Goal: Information Seeking & Learning: Learn about a topic

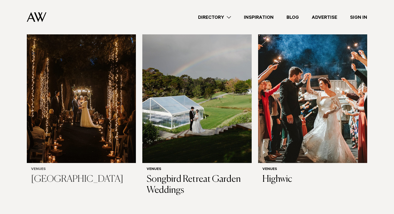
scroll to position [1751, 0]
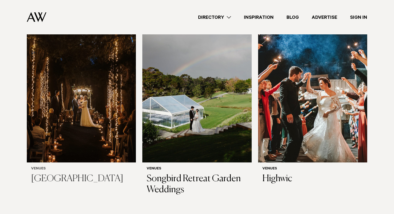
click at [75, 134] on img at bounding box center [81, 89] width 109 height 146
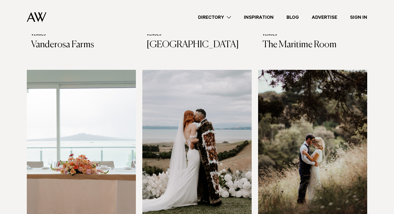
scroll to position [2302, 0]
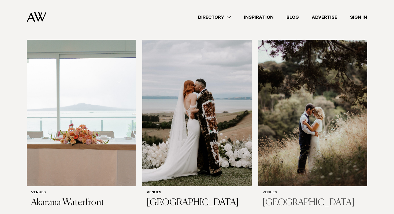
click at [337, 138] on img at bounding box center [312, 113] width 109 height 146
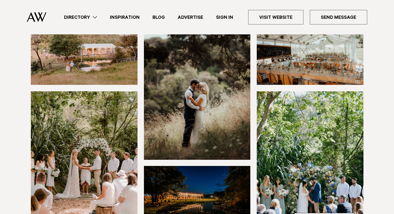
scroll to position [138, 0]
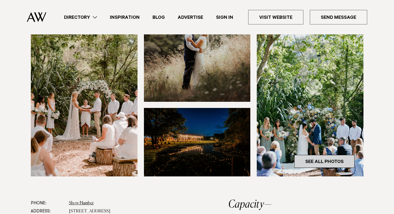
click at [319, 166] on link "See All Photos" at bounding box center [325, 161] width 60 height 13
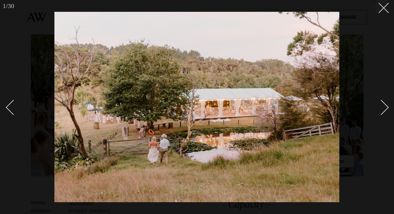
click at [385, 109] on div "Next slide" at bounding box center [381, 107] width 15 height 15
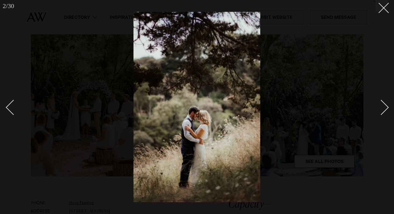
click at [385, 109] on div "Next slide" at bounding box center [381, 107] width 15 height 15
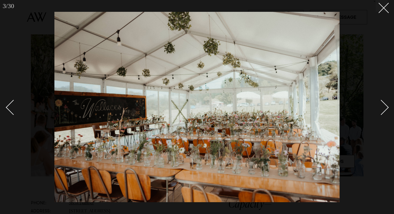
click at [385, 109] on div "Next slide" at bounding box center [381, 107] width 15 height 15
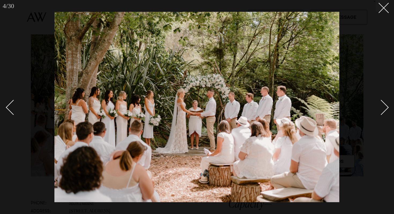
click at [385, 109] on div "Next slide" at bounding box center [381, 107] width 15 height 15
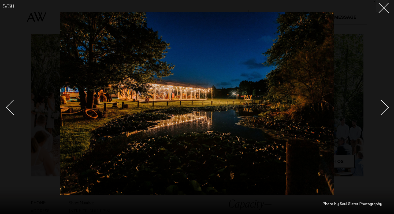
click at [385, 109] on div "Next slide" at bounding box center [381, 107] width 15 height 15
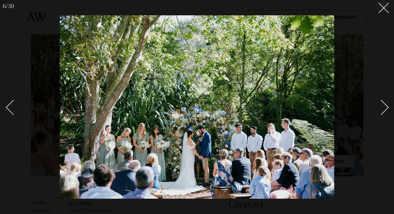
click at [385, 109] on div "Next slide" at bounding box center [381, 107] width 15 height 15
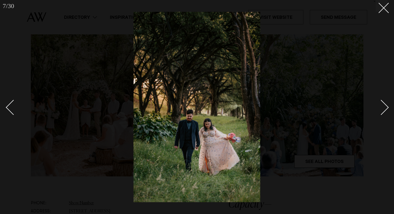
click at [385, 109] on div "Next slide" at bounding box center [381, 107] width 15 height 15
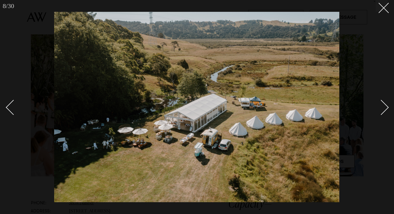
click at [385, 109] on div "Next slide" at bounding box center [381, 107] width 15 height 15
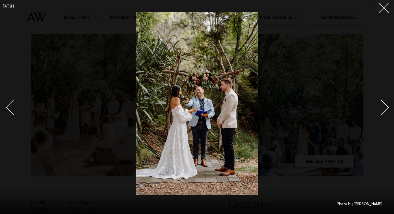
click at [385, 109] on div "Next slide" at bounding box center [381, 107] width 15 height 15
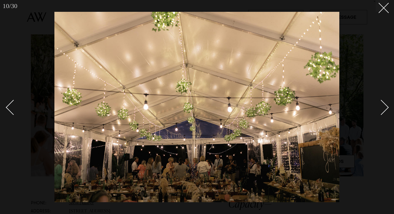
click at [385, 109] on div "Next slide" at bounding box center [381, 107] width 15 height 15
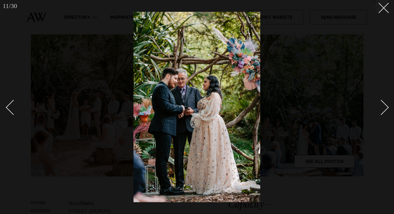
click at [385, 109] on div "Next slide" at bounding box center [381, 107] width 15 height 15
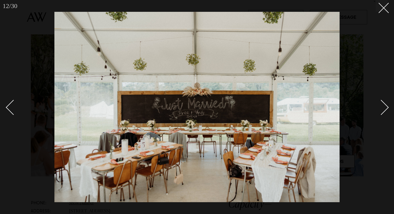
click at [385, 109] on div "Next slide" at bounding box center [381, 107] width 15 height 15
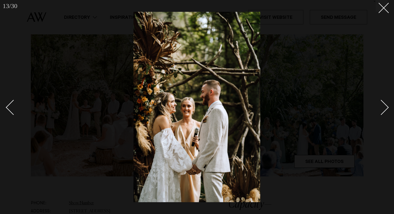
click at [385, 109] on div "Next slide" at bounding box center [381, 107] width 15 height 15
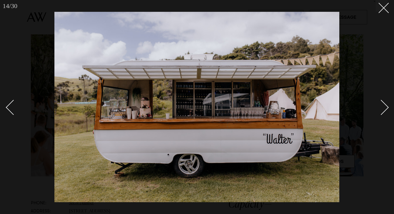
click at [385, 109] on div "Next slide" at bounding box center [381, 107] width 15 height 15
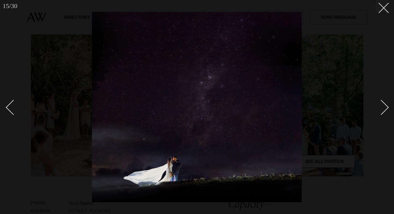
click at [385, 109] on div "Next slide" at bounding box center [381, 107] width 15 height 15
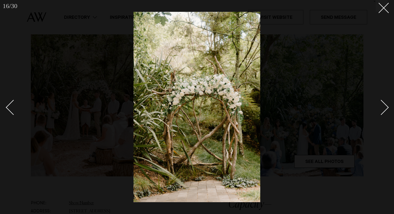
click at [385, 109] on div "Next slide" at bounding box center [381, 107] width 15 height 15
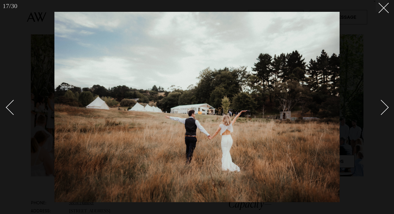
click at [385, 109] on div "Next slide" at bounding box center [381, 107] width 15 height 15
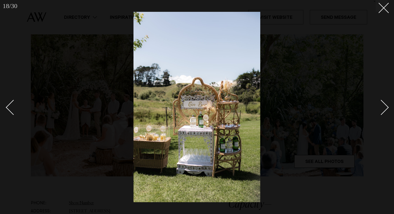
click at [385, 109] on div "Next slide" at bounding box center [381, 107] width 15 height 15
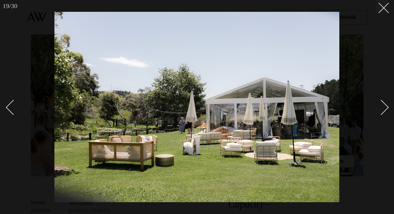
click at [385, 109] on div "Next slide" at bounding box center [381, 107] width 15 height 15
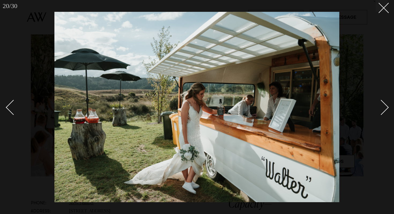
click at [385, 109] on div "Next slide" at bounding box center [381, 107] width 15 height 15
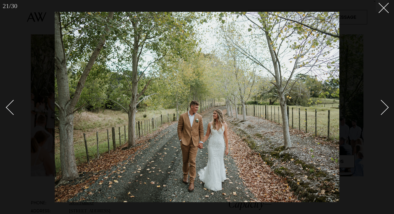
click at [385, 109] on div "Next slide" at bounding box center [381, 107] width 15 height 15
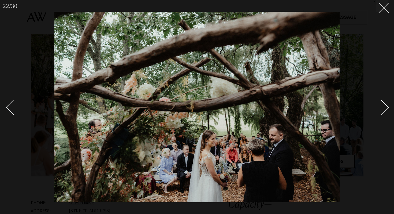
click at [385, 109] on div "Next slide" at bounding box center [381, 107] width 15 height 15
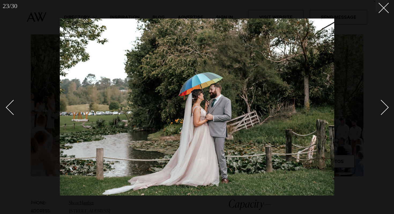
click at [385, 109] on div "Next slide" at bounding box center [381, 107] width 15 height 15
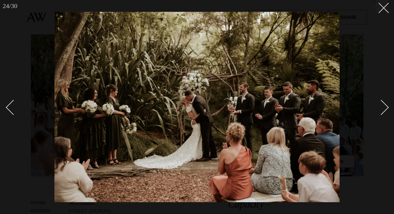
click at [385, 109] on div "Next slide" at bounding box center [381, 107] width 15 height 15
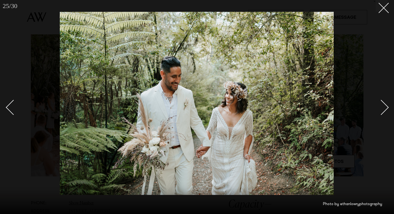
click at [385, 109] on div "Next slide" at bounding box center [381, 107] width 15 height 15
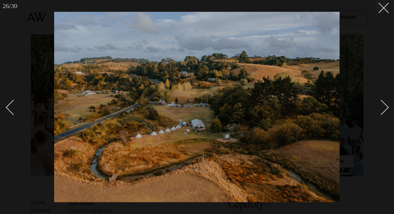
click at [385, 109] on div "Next slide" at bounding box center [381, 107] width 15 height 15
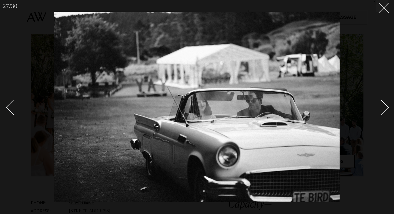
click at [385, 109] on div "Next slide" at bounding box center [381, 107] width 15 height 15
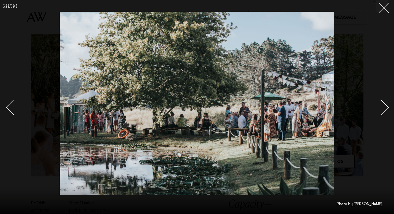
click at [385, 109] on div "Next slide" at bounding box center [381, 107] width 15 height 15
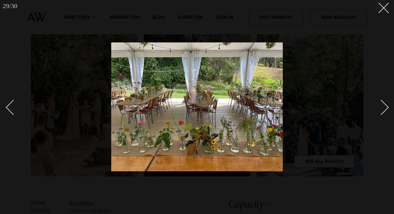
click at [9, 100] on link at bounding box center [15, 107] width 19 height 27
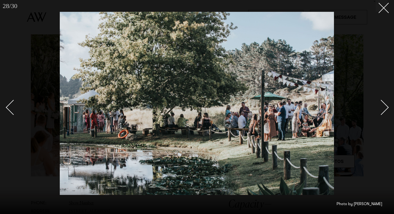
click at [384, 117] on link at bounding box center [378, 107] width 19 height 27
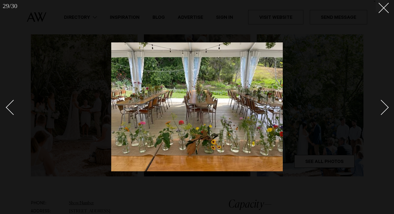
click at [384, 117] on link at bounding box center [378, 107] width 19 height 27
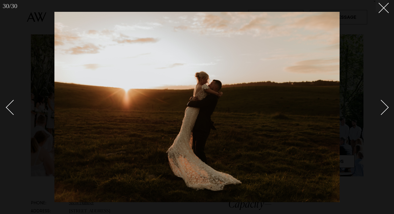
click at [384, 117] on link at bounding box center [378, 107] width 19 height 27
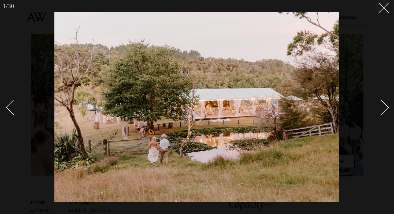
click at [384, 117] on link at bounding box center [378, 107] width 19 height 27
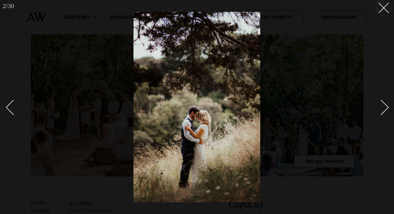
click at [384, 117] on link at bounding box center [378, 107] width 19 height 27
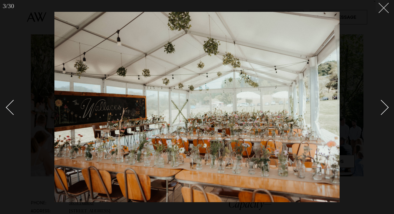
click at [386, 8] on button at bounding box center [382, 6] width 12 height 12
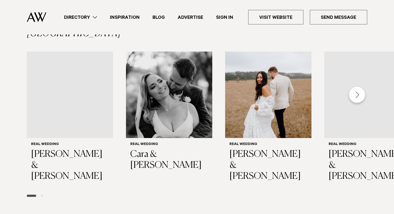
scroll to position [809, 0]
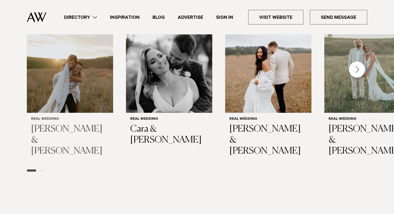
click at [79, 68] on img "1 / 5" at bounding box center [70, 69] width 86 height 86
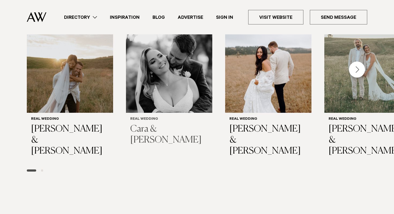
click at [166, 84] on img "2 / 5" at bounding box center [169, 69] width 86 height 86
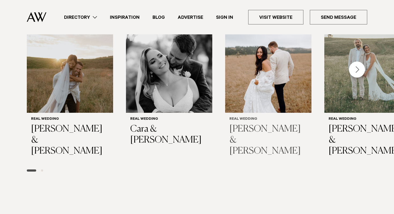
click at [250, 65] on img "3 / 5" at bounding box center [268, 69] width 86 height 86
click at [354, 66] on div "Next slide" at bounding box center [357, 69] width 16 height 16
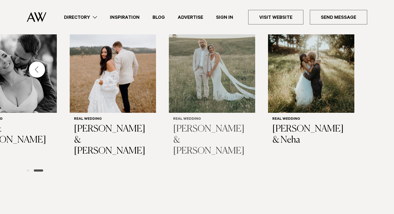
click at [208, 74] on img "4 / 5" at bounding box center [212, 69] width 86 height 86
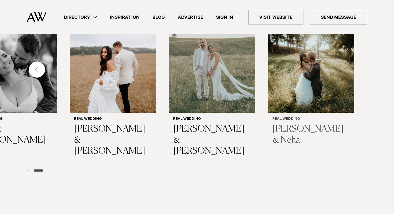
click at [327, 83] on img "5 / 5" at bounding box center [311, 69] width 86 height 86
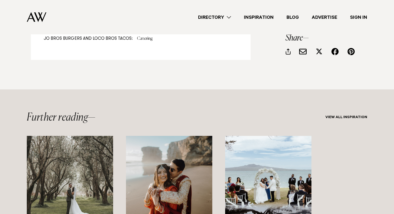
scroll to position [4719, 0]
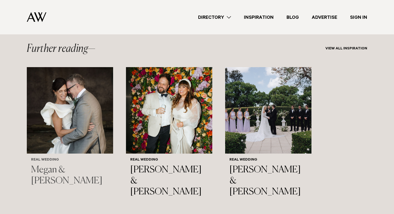
scroll to position [5019, 0]
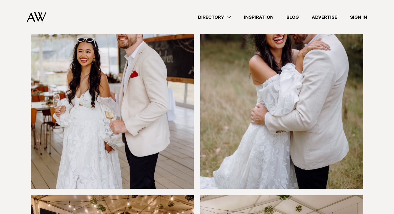
scroll to position [3125, 0]
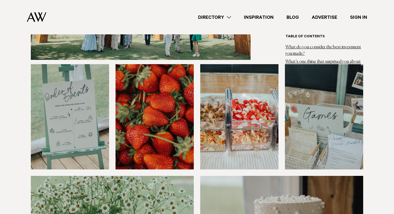
scroll to position [4030, 0]
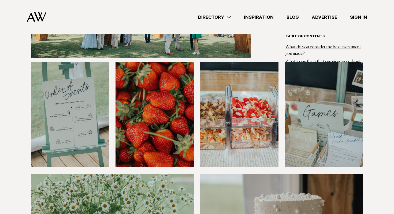
click at [88, 123] on img at bounding box center [70, 114] width 78 height 105
click at [89, 111] on img at bounding box center [70, 114] width 78 height 105
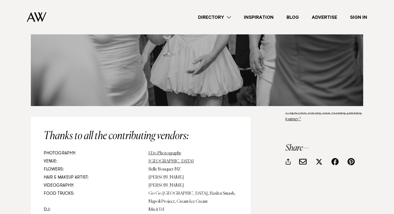
scroll to position [6072, 0]
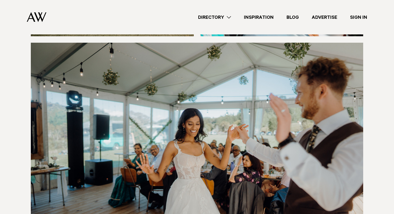
scroll to position [3335, 0]
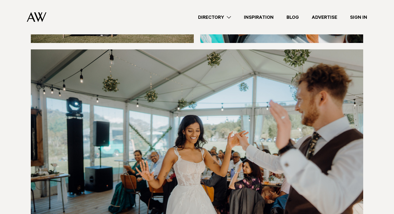
click at [221, 18] on link "Directory" at bounding box center [215, 17] width 46 height 7
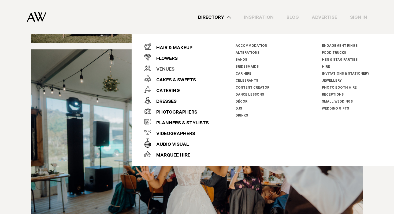
click at [168, 70] on div "Venues" at bounding box center [163, 69] width 24 height 11
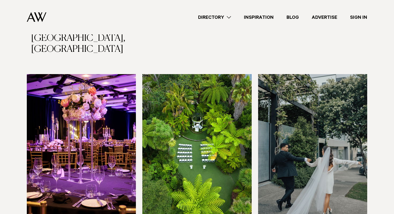
scroll to position [550, 0]
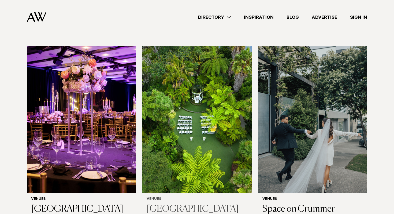
click at [172, 114] on img at bounding box center [196, 119] width 109 height 146
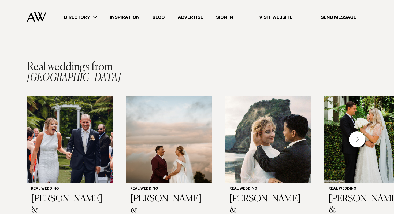
scroll to position [745, 0]
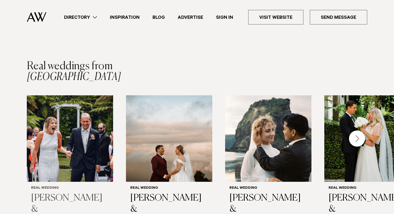
click at [75, 137] on img "1 / 8" at bounding box center [70, 138] width 86 height 86
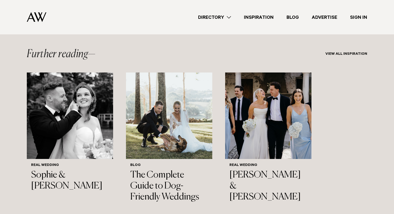
scroll to position [2695, 0]
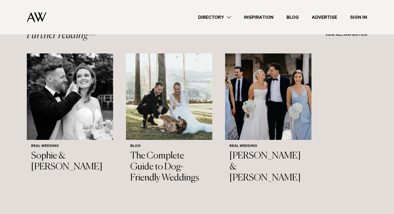
click at [259, 20] on link "Inspiration" at bounding box center [259, 17] width 43 height 7
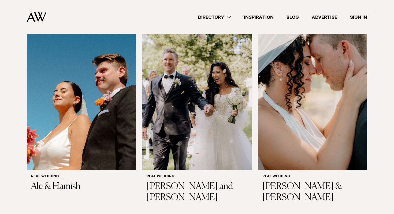
scroll to position [148, 0]
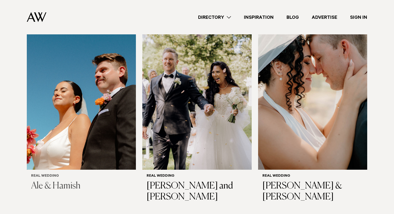
click at [90, 106] on img at bounding box center [81, 96] width 109 height 146
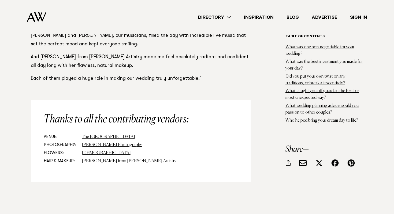
scroll to position [5061, 0]
